Goal: Navigation & Orientation: Find specific page/section

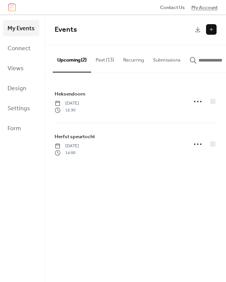
click at [210, 9] on span "My Account" at bounding box center [205, 8] width 26 height 8
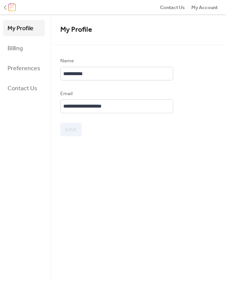
click at [14, 8] on img at bounding box center [12, 7] width 8 height 8
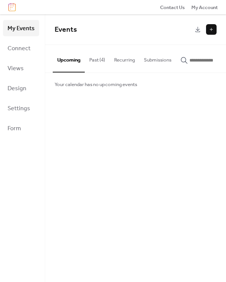
click at [19, 27] on span "My Events" at bounding box center [21, 29] width 27 height 12
